Goal: Go to known website

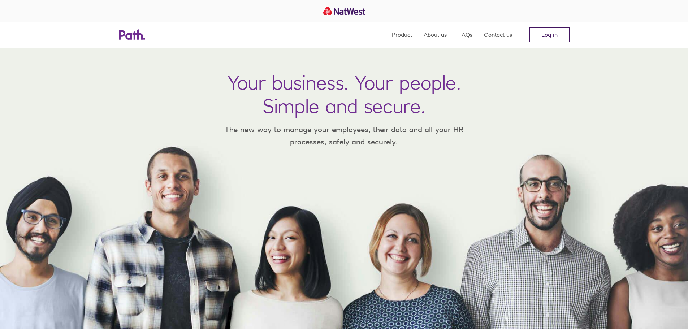
click at [550, 38] on link "Log in" at bounding box center [549, 34] width 40 height 14
